Goal: Ask a question

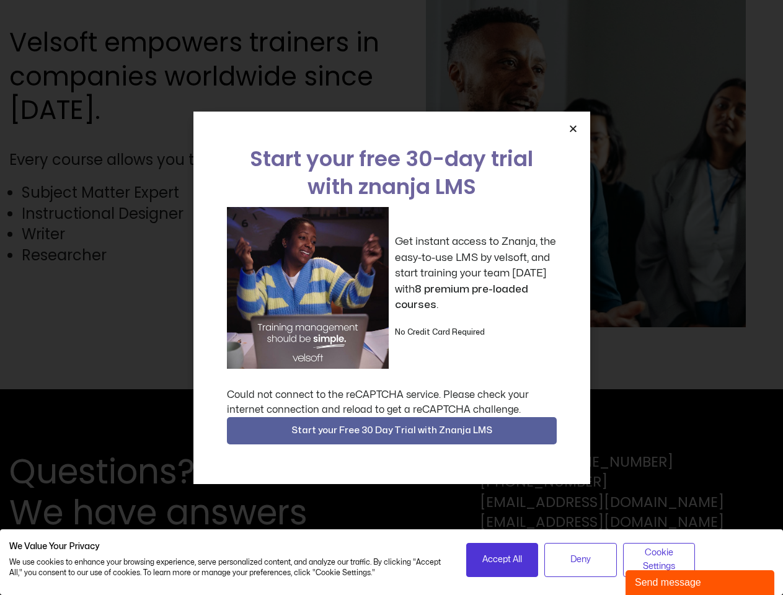
click at [391, 297] on div "Get instant access to Znanja, the easy-to-use LMS by velsoft, and start trainin…" at bounding box center [392, 288] width 330 height 162
click at [573, 128] on icon "Close" at bounding box center [572, 128] width 9 height 9
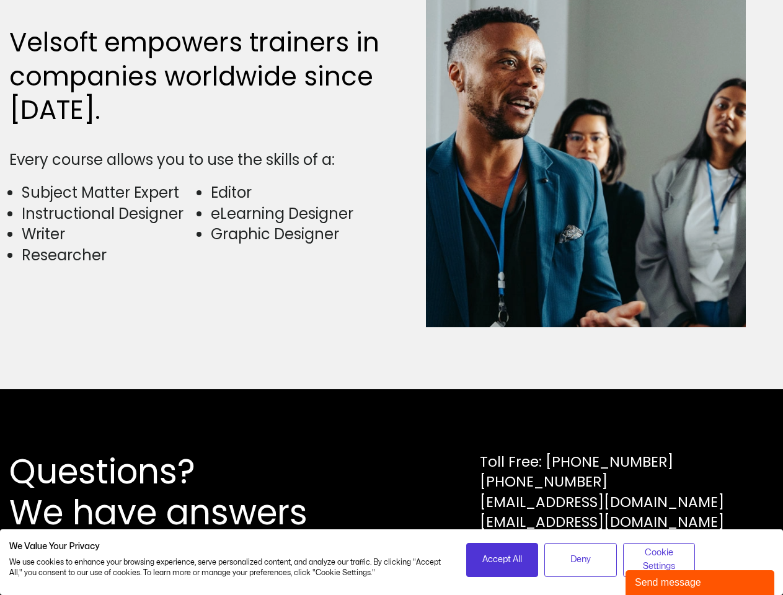
click at [392, 431] on div "Questions? We have answers Toll Free: [PHONE_NUMBER] [PHONE_NUMBER] [EMAIL_ADDR…" at bounding box center [391, 492] width 783 height 206
click at [502, 560] on span "Accept All" at bounding box center [502, 560] width 40 height 14
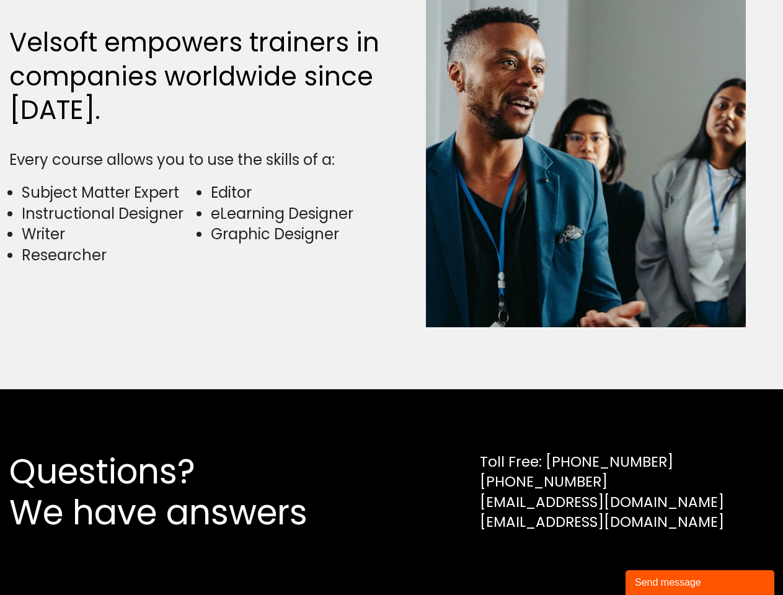
click at [580, 560] on div "Questions? We have answers Toll Free: [PHONE_NUMBER] [PHONE_NUMBER] [EMAIL_ADDR…" at bounding box center [391, 492] width 783 height 206
click at [659, 560] on div "Questions? We have answers Toll Free: [PHONE_NUMBER] [PHONE_NUMBER] [EMAIL_ADDR…" at bounding box center [391, 492] width 783 height 206
click at [700, 582] on div "Send message" at bounding box center [699, 582] width 130 height 15
